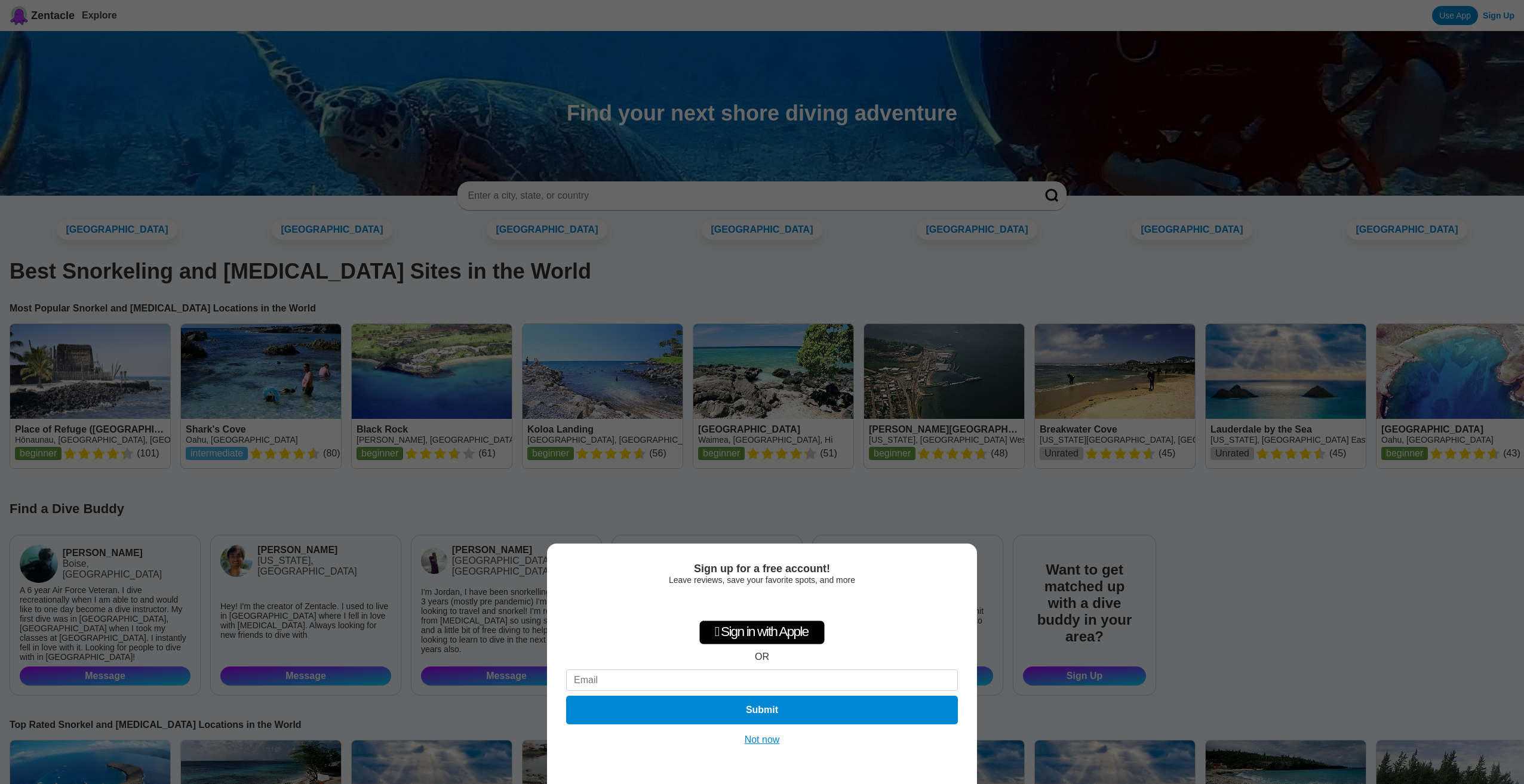
click at [917, 514] on div "Sign up for a free account! Leave reviews, save your favorite spots, and more …" at bounding box center [762, 392] width 1524 height 784
click at [772, 736] on button "Not now" at bounding box center [762, 739] width 43 height 12
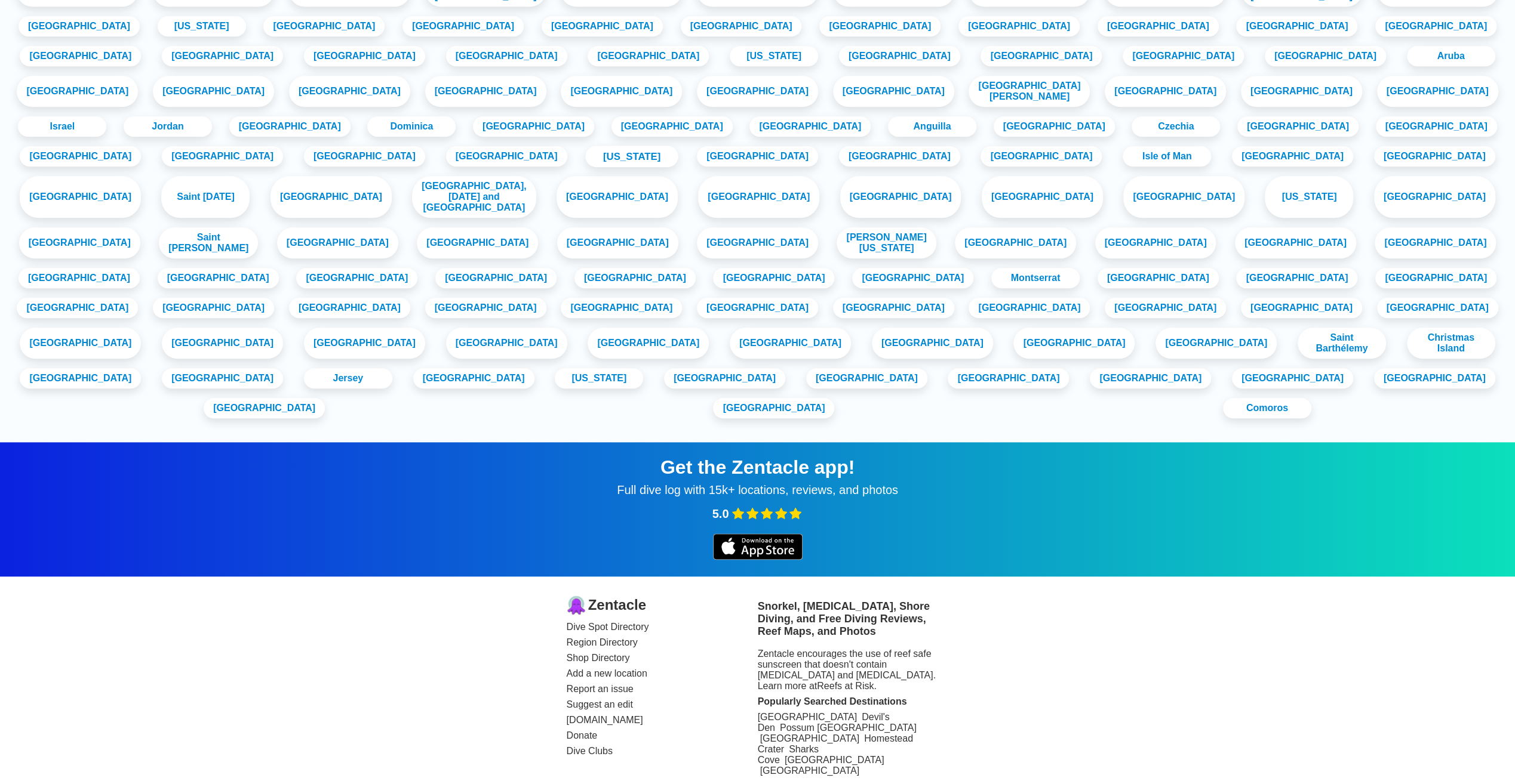
scroll to position [1341, 0]
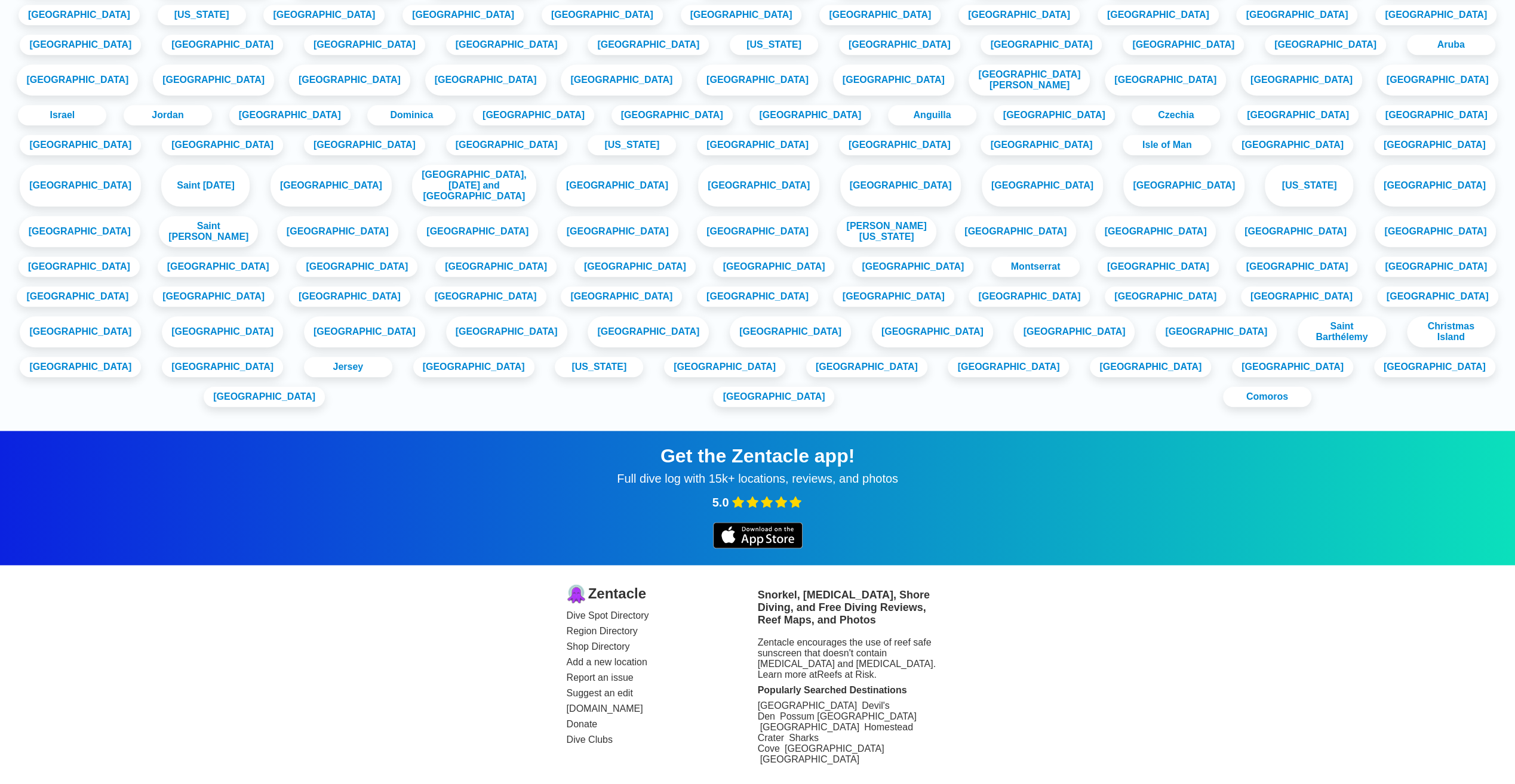
click at [588, 746] on link "Dive Clubs" at bounding box center [662, 740] width 191 height 11
click at [599, 653] on link "Shop Directory" at bounding box center [662, 647] width 191 height 11
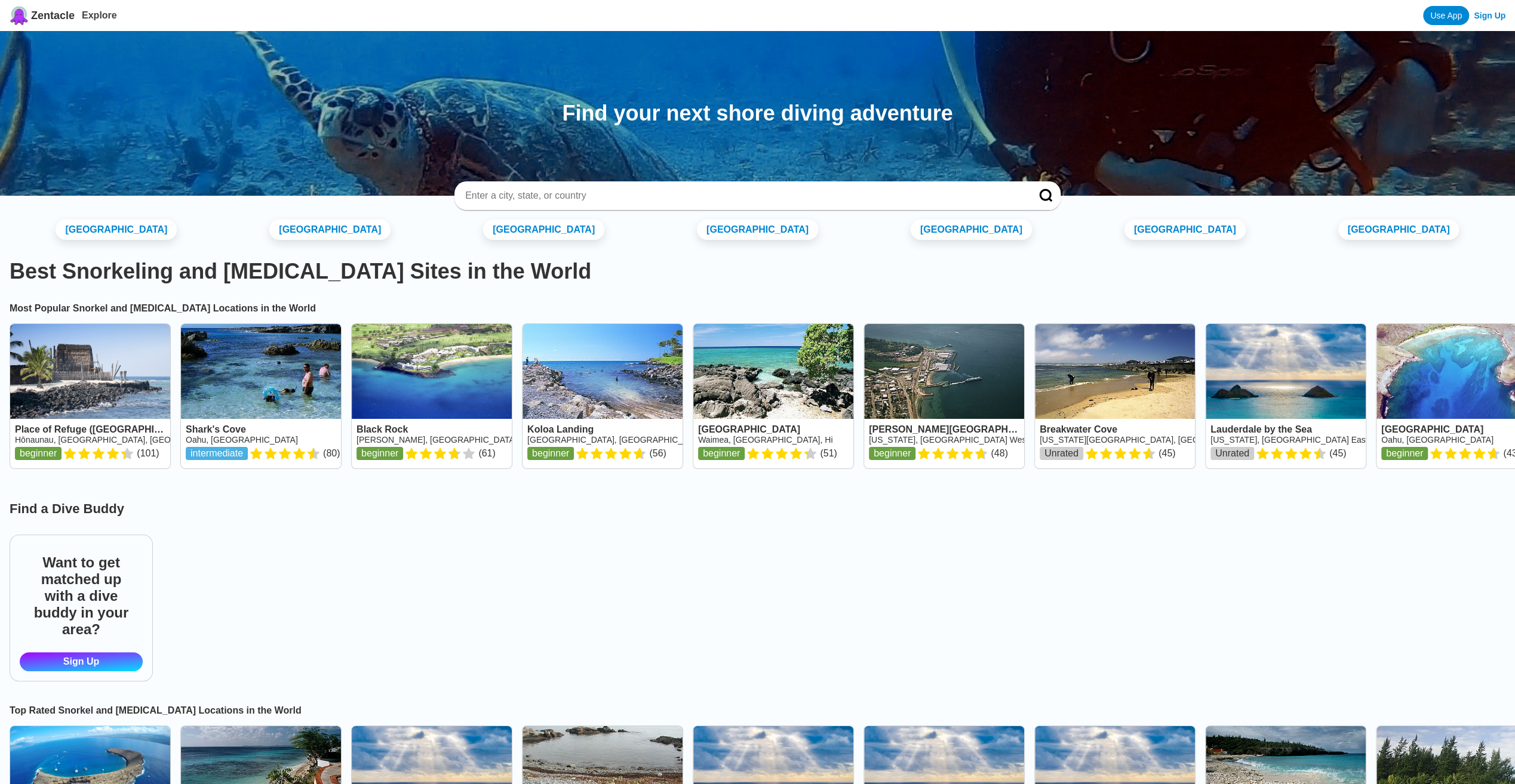
scroll to position [1341, 0]
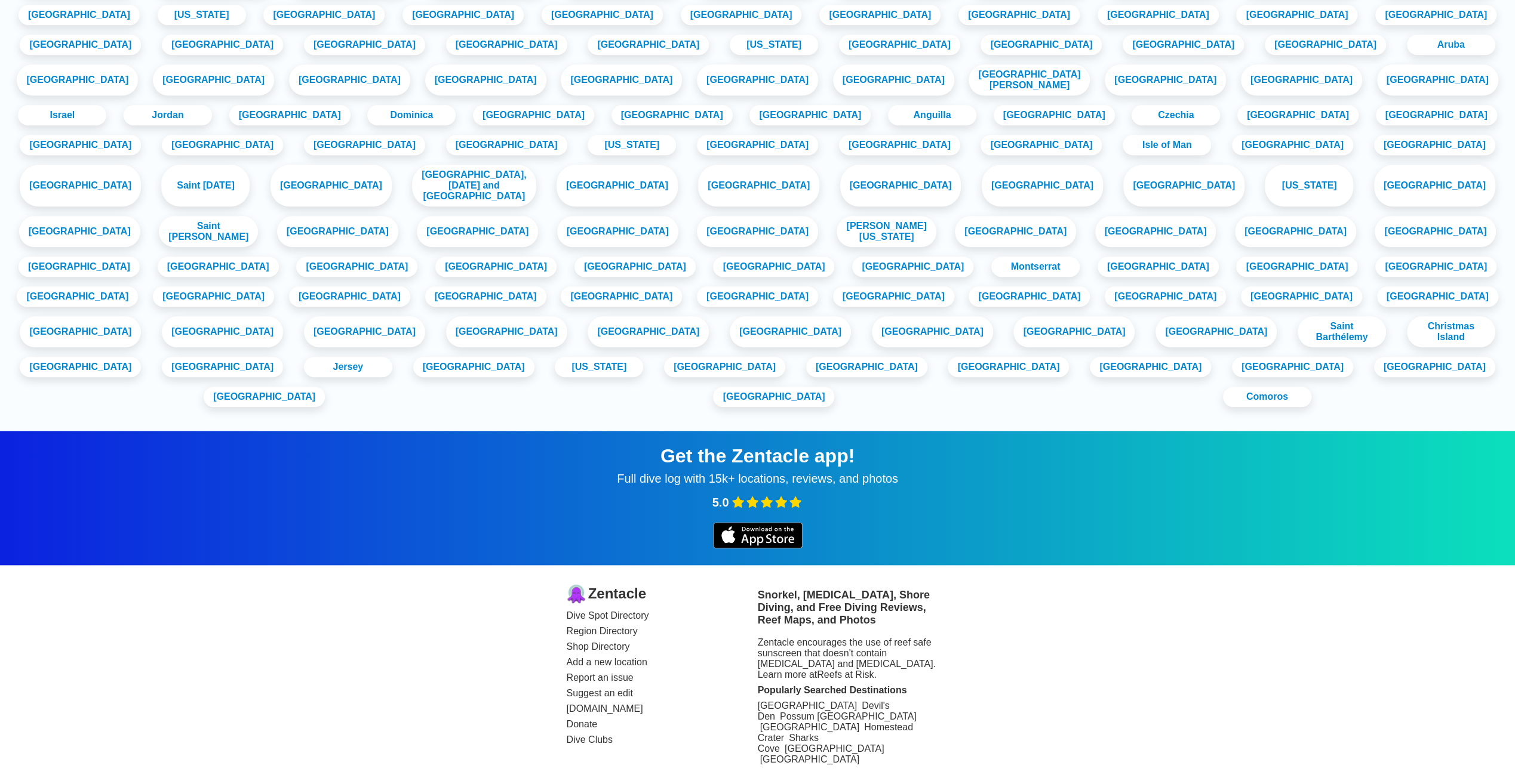
click at [611, 635] on link "Region Directory" at bounding box center [662, 632] width 191 height 11
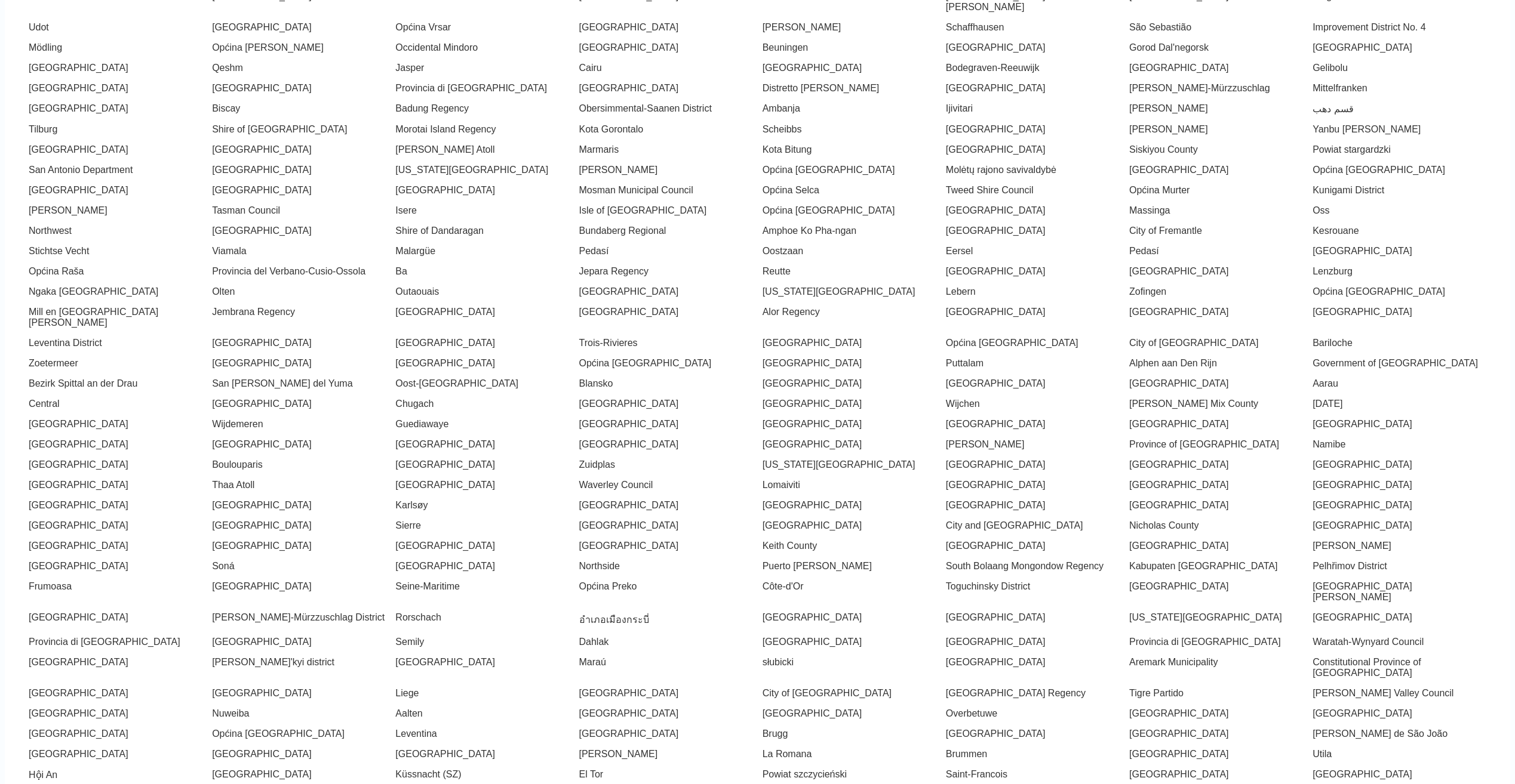
scroll to position [4477, 0]
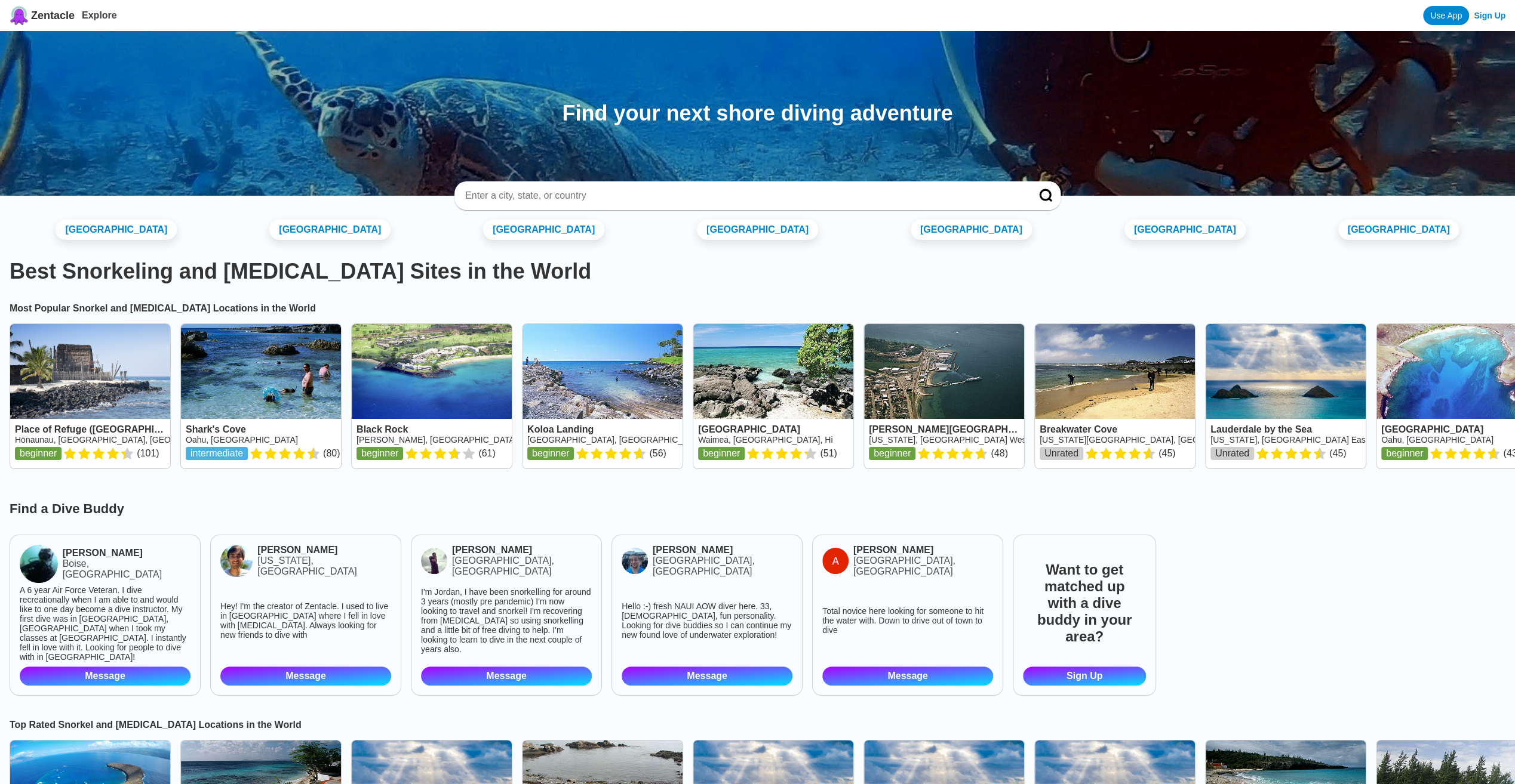
click at [529, 199] on input at bounding box center [742, 195] width 558 height 12
type input "keystone"
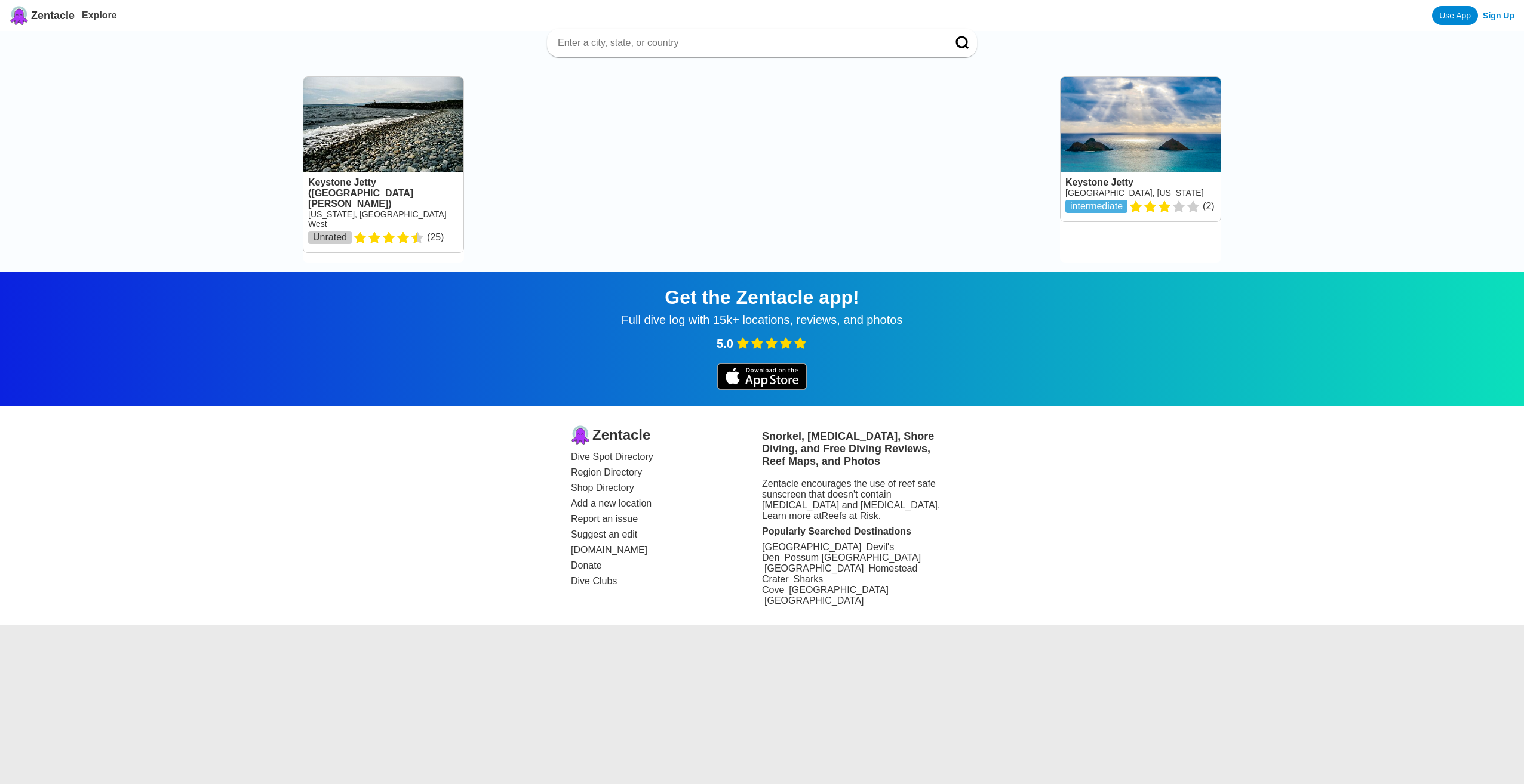
click at [387, 141] on link at bounding box center [384, 165] width 160 height 176
